Goal: Communication & Community: Ask a question

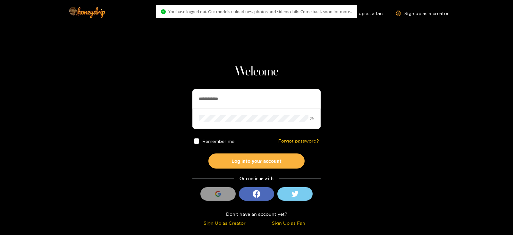
drag, startPoint x: 253, startPoint y: 92, endPoint x: 160, endPoint y: 98, distance: 93.2
click at [160, 98] on section "**********" at bounding box center [256, 114] width 513 height 228
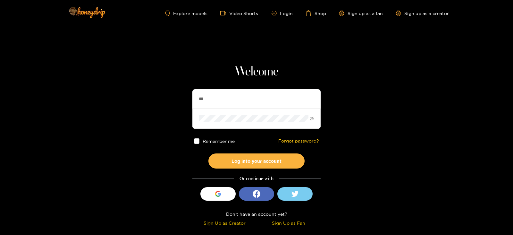
type input "**********"
click at [208, 153] on button "Log into your account" at bounding box center [256, 160] width 96 height 15
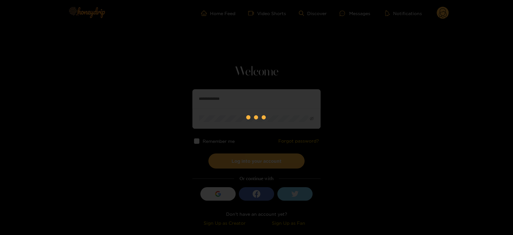
click at [355, 15] on div at bounding box center [256, 117] width 513 height 235
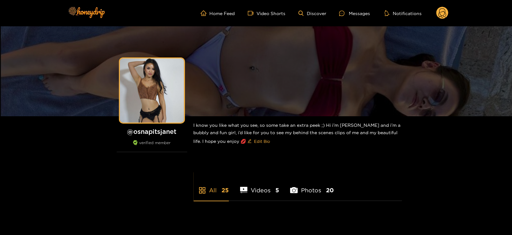
click at [354, 15] on div "Messages" at bounding box center [354, 13] width 31 height 7
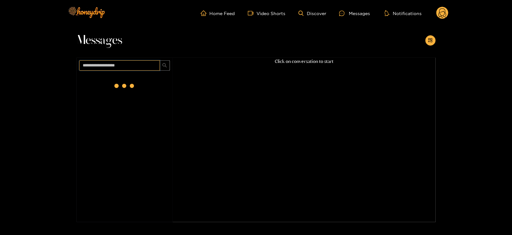
click at [141, 69] on input "text" at bounding box center [119, 65] width 81 height 10
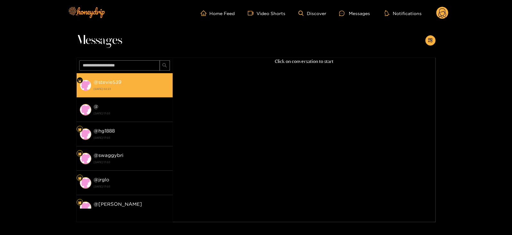
click at [136, 95] on li "@ stevie539 [DATE] 02:23" at bounding box center [125, 85] width 96 height 24
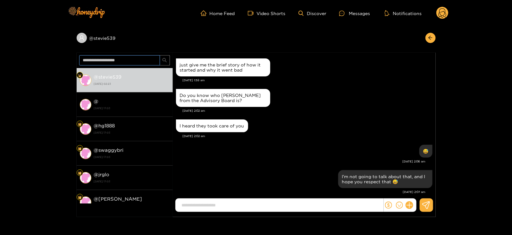
scroll to position [668, 0]
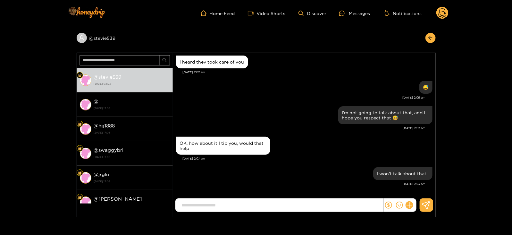
click at [3, 128] on div "@ stevie539 @ stevie539 [DATE] 02:23 @ [DATE] 17:03 @ hg1888 [DATE] 17:03 @ swa…" at bounding box center [256, 121] width 512 height 191
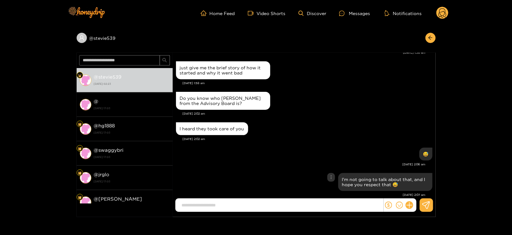
scroll to position [602, 0]
click at [440, 146] on div "@ stevie539 @ stevie539 [DATE] 02:23 @ [DATE] 17:03 @ hg1888 [DATE] 17:03 @ swa…" at bounding box center [256, 121] width 512 height 191
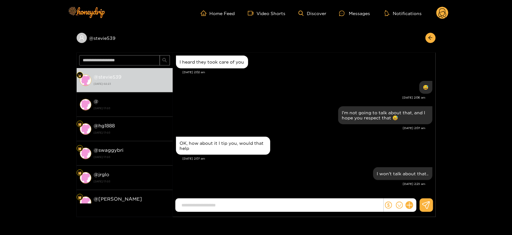
click at [51, 103] on div "@ stevie539 @ stevie539 [DATE] 02:23 @ [DATE] 17:03 @ hg1888 [DATE] 17:03 @ swa…" at bounding box center [256, 121] width 512 height 191
click at [387, 203] on icon "dollar" at bounding box center [388, 204] width 7 height 7
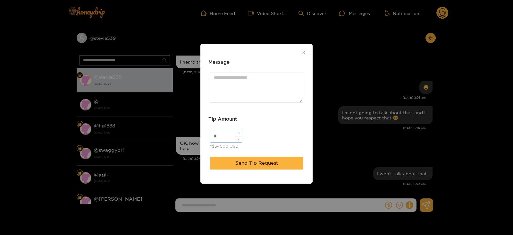
click at [223, 135] on input "*" at bounding box center [225, 136] width 31 height 12
type input "***"
click at [234, 82] on textarea "Message" at bounding box center [256, 87] width 93 height 30
paste textarea "**********"
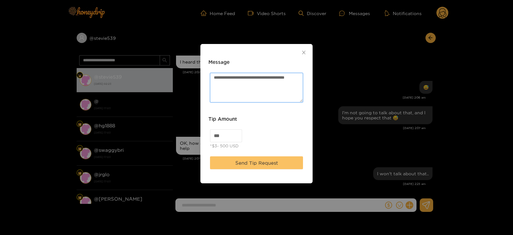
type textarea "**********"
click at [245, 160] on span "Send Tip Request" at bounding box center [256, 163] width 43 height 8
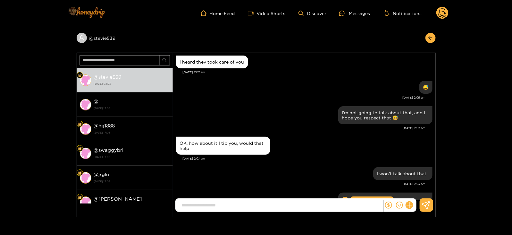
scroll to position [715, 0]
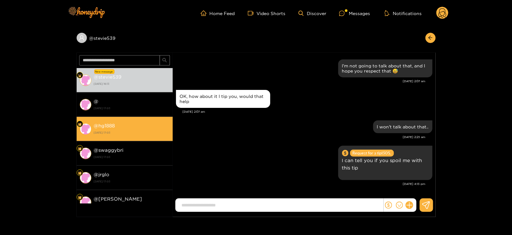
click at [153, 126] on div "@ hg1888 [DATE] 17:03" at bounding box center [132, 129] width 76 height 14
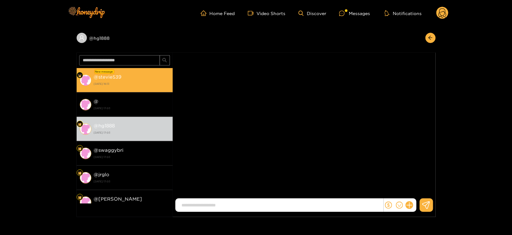
click at [123, 73] on div "@ stevie539 [DATE] 16:13" at bounding box center [132, 80] width 76 height 14
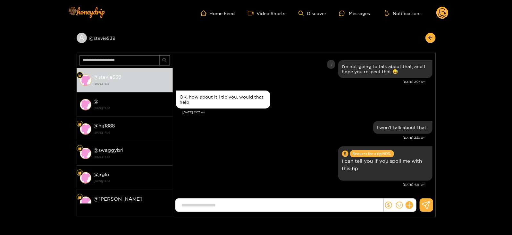
scroll to position [683, 0]
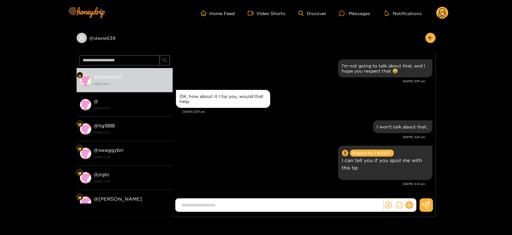
click at [446, 15] on circle at bounding box center [443, 13] width 12 height 12
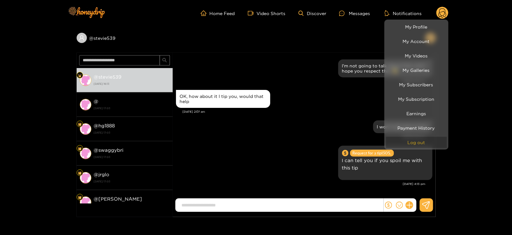
click at [410, 138] on button "Log out" at bounding box center [416, 142] width 61 height 11
